Goal: Information Seeking & Learning: Learn about a topic

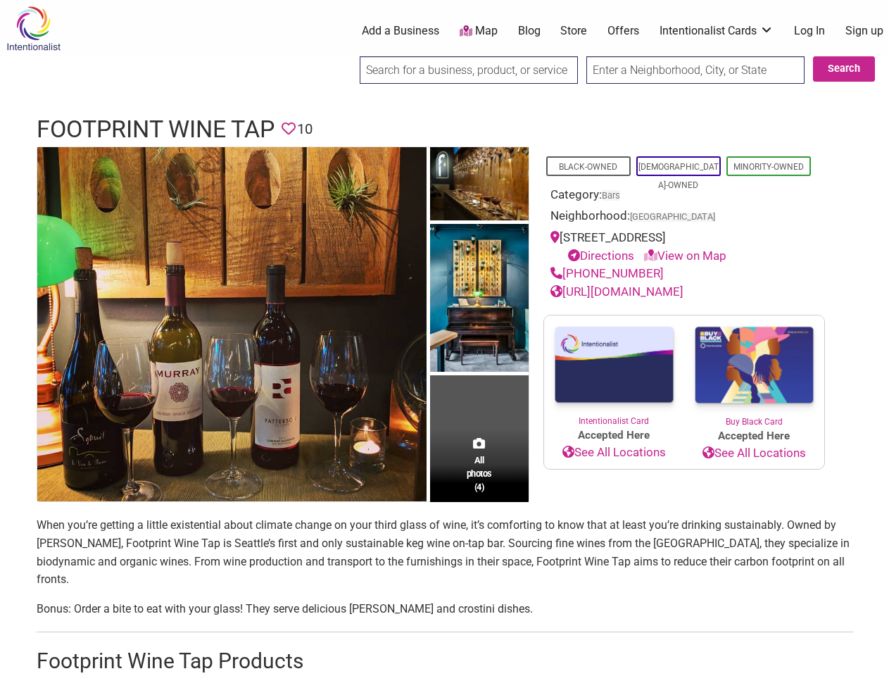
click at [444, 338] on img at bounding box center [479, 299] width 99 height 151
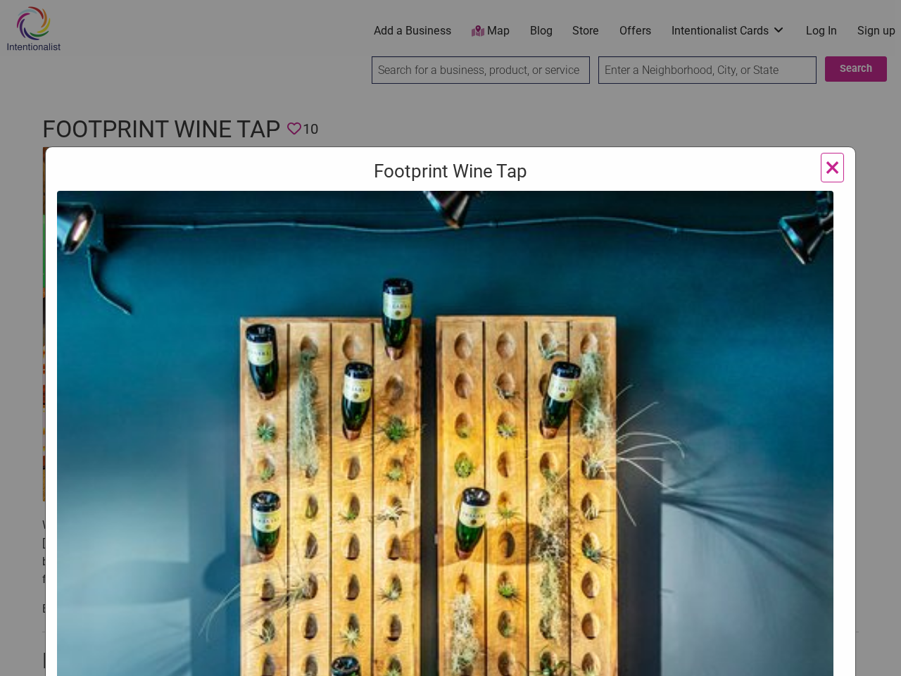
click at [873, 660] on div "Footprint Wine Tap Previous Next 1 2 3 4 ×" at bounding box center [450, 338] width 901 height 676
